Goal: Find specific page/section: Find specific page/section

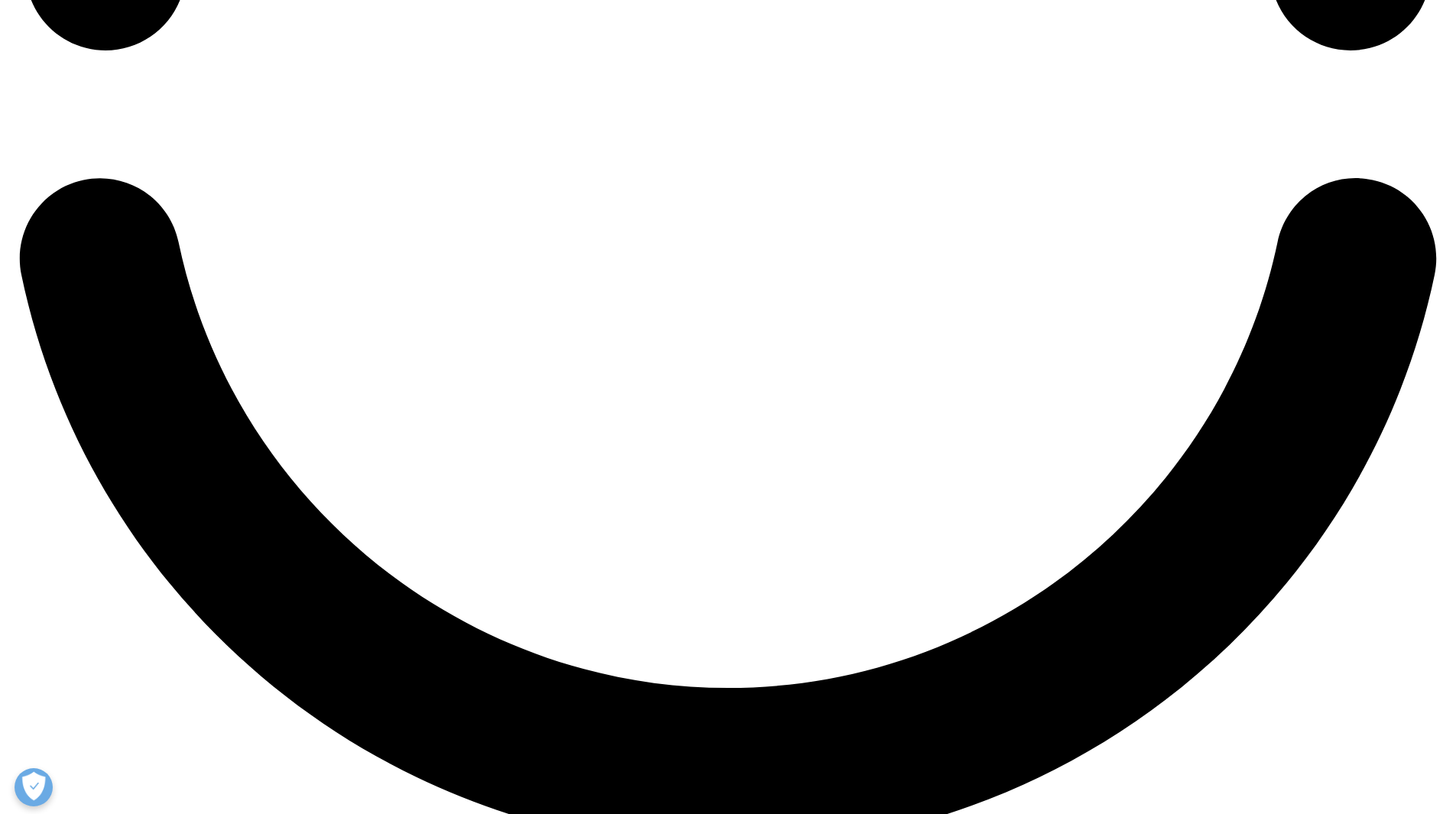
scroll to position [3436, 0]
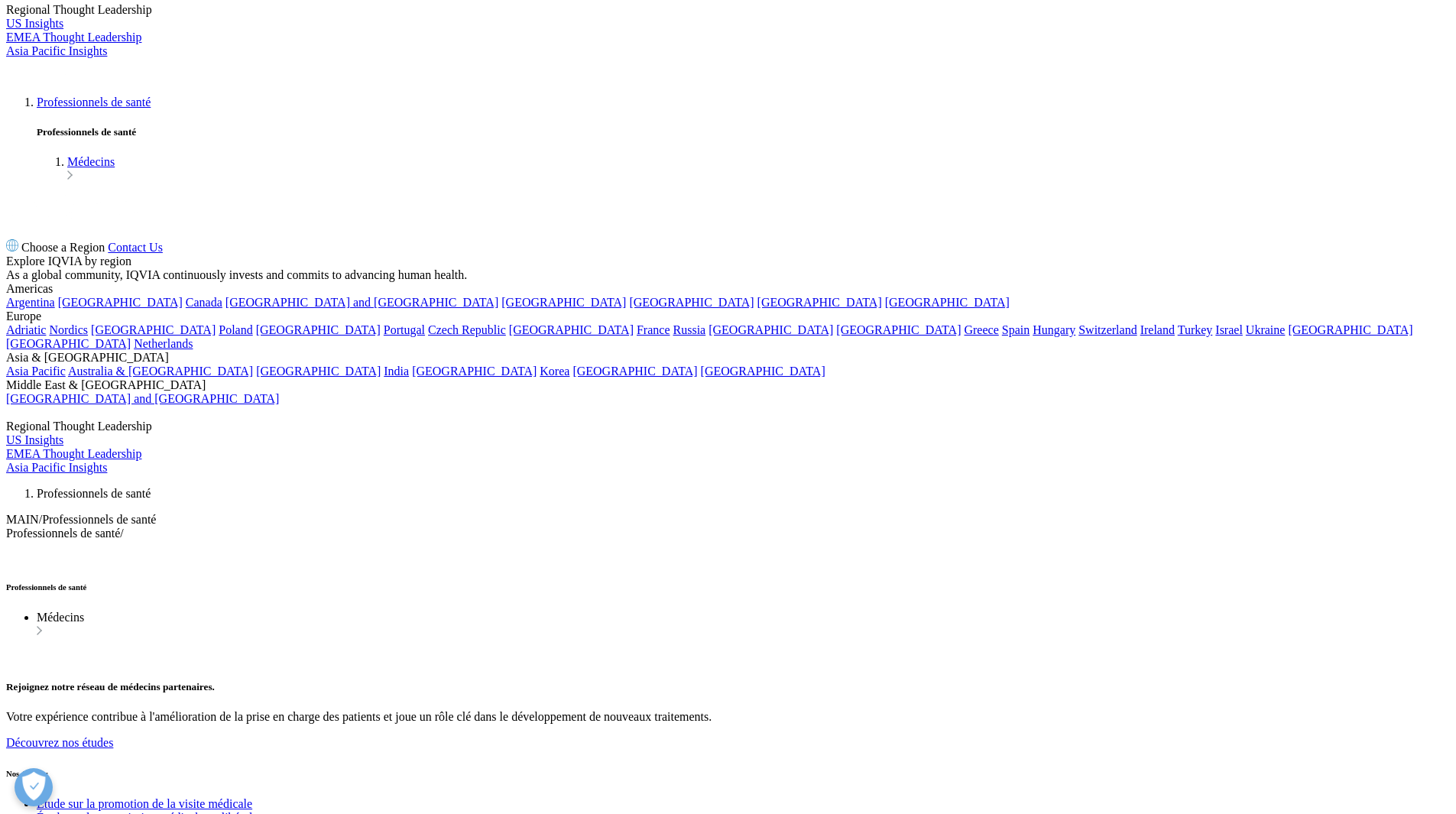
scroll to position [0, 0]
